Goal: Find specific page/section: Find specific page/section

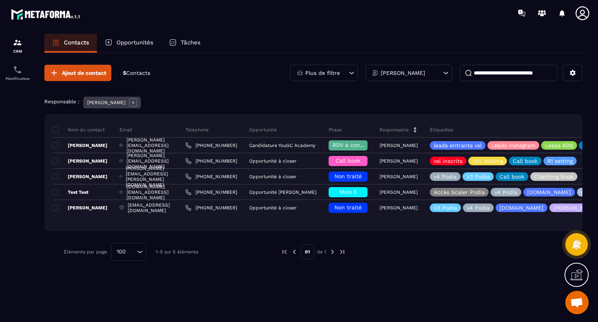
click at [214, 75] on div "Ajout de contact 5 Contacts Plus de filtre [PERSON_NAME]" at bounding box center [313, 73] width 538 height 16
click at [138, 76] on p "5 Contacts" at bounding box center [136, 72] width 27 height 7
click at [137, 70] on span "Contacts" at bounding box center [138, 73] width 24 height 6
click at [243, 84] on div "Ajout de contact 5 Contacts Plus de filtre [PERSON_NAME] Responsable : [PERSON_…" at bounding box center [313, 162] width 538 height 219
click at [330, 251] on img at bounding box center [332, 251] width 7 height 7
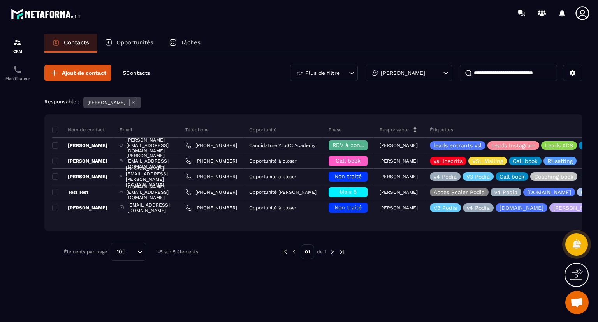
click at [293, 251] on img at bounding box center [294, 251] width 7 height 7
click at [354, 73] on icon at bounding box center [352, 73] width 8 height 8
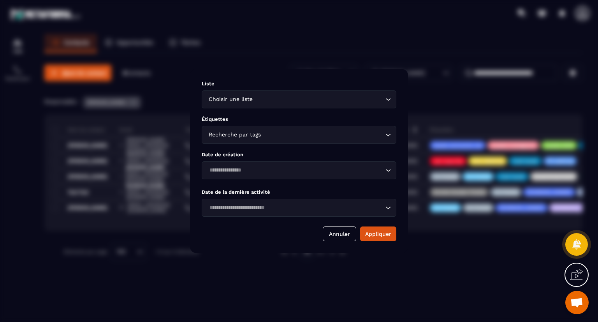
click at [324, 137] on input "Search for option" at bounding box center [322, 134] width 121 height 9
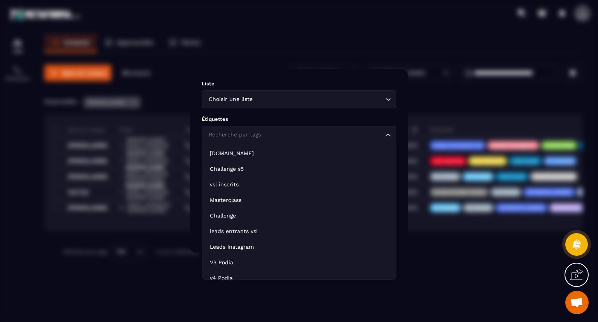
click at [324, 137] on input "Search for option" at bounding box center [295, 134] width 177 height 9
click at [274, 60] on div "Modal window" at bounding box center [299, 161] width 598 height 322
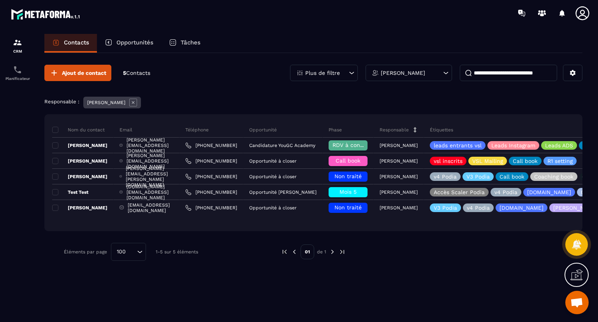
click at [536, 73] on input at bounding box center [508, 73] width 97 height 16
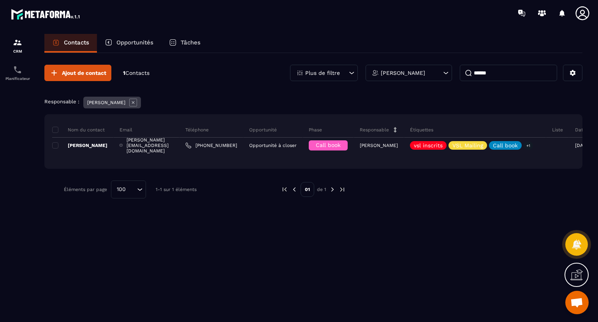
type input "*****"
click at [147, 41] on p "Opportunités" at bounding box center [134, 42] width 37 height 7
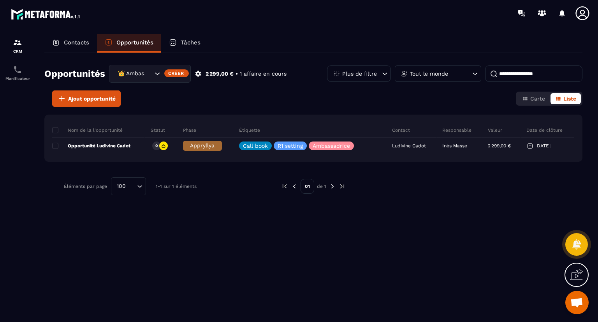
click at [70, 40] on p "Contacts" at bounding box center [76, 42] width 25 height 7
